Goal: Information Seeking & Learning: Learn about a topic

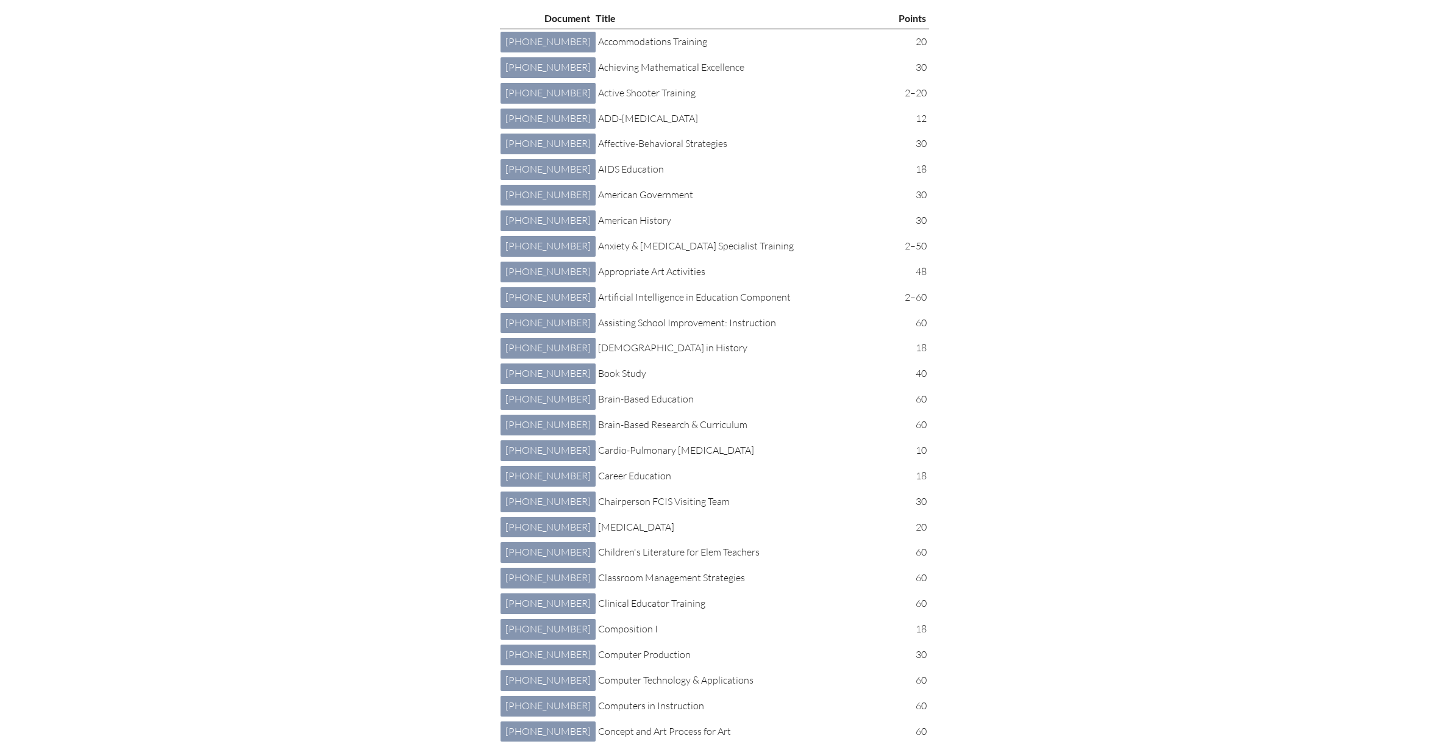
scroll to position [5219, 0]
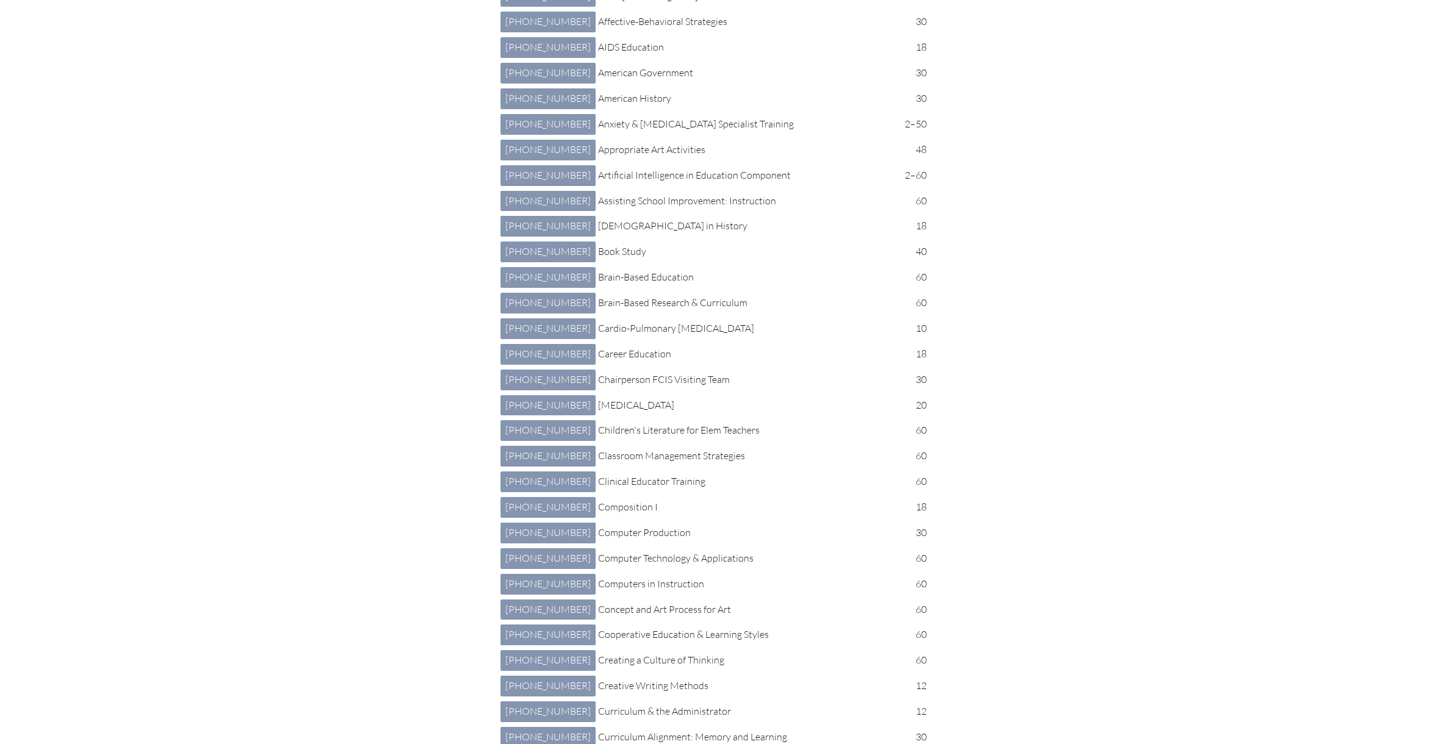
scroll to position [0, 0]
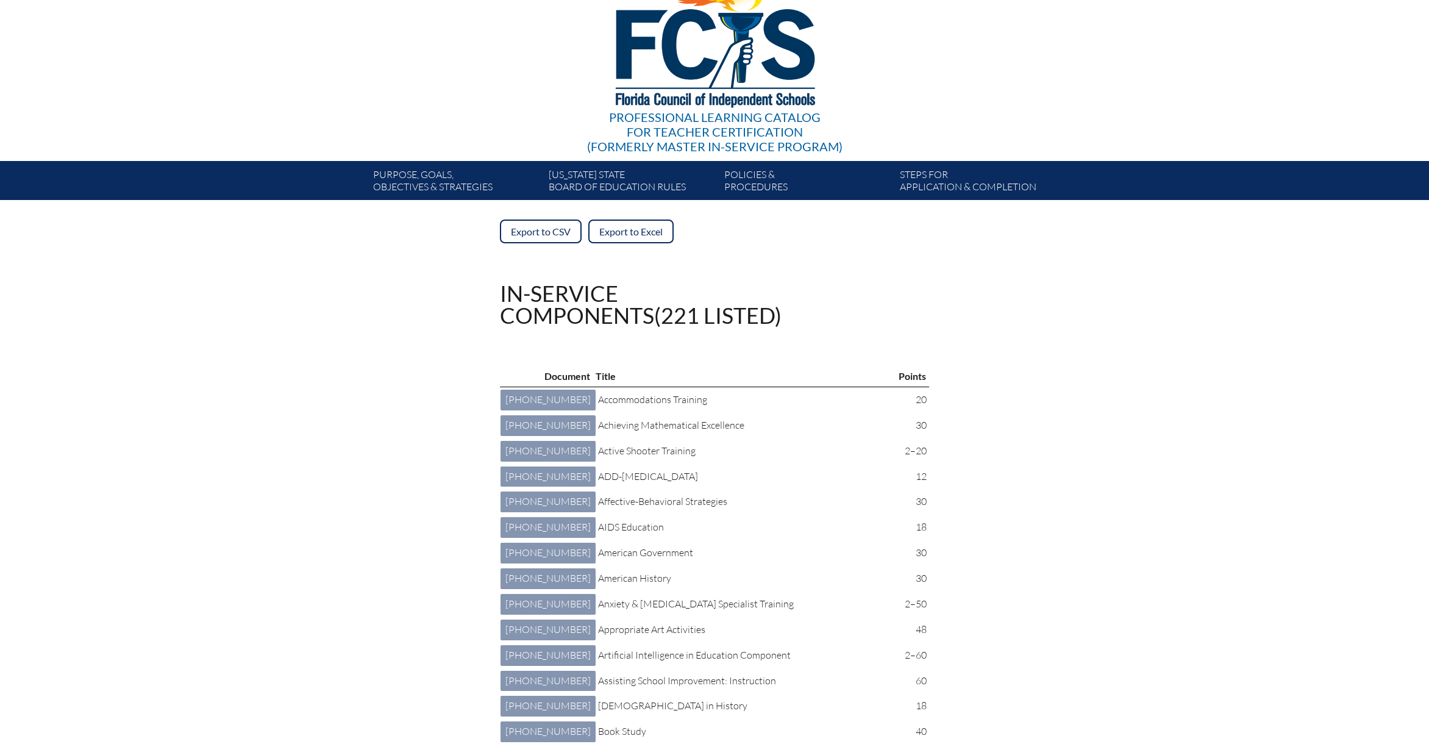
scroll to position [6954, 0]
